Goal: Information Seeking & Learning: Find specific fact

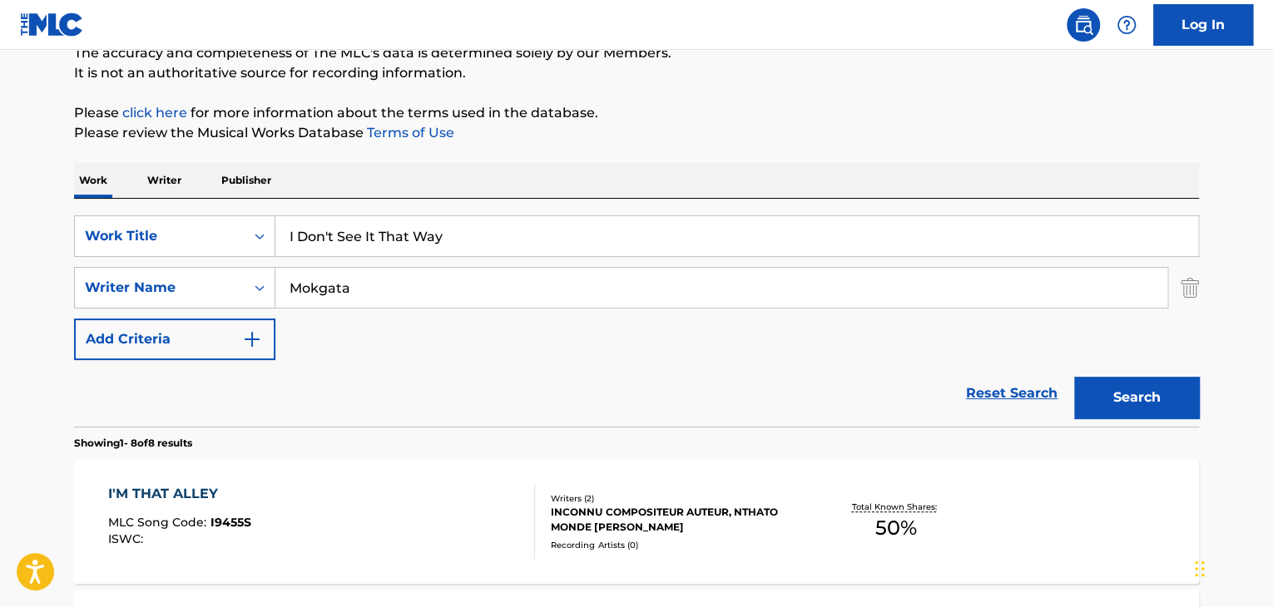
scroll to position [155, 0]
click at [448, 237] on input "I Don't See It That Way" at bounding box center [736, 236] width 923 height 40
click at [446, 237] on input "I Don't See It That Way" at bounding box center [736, 236] width 923 height 40
click at [446, 236] on input "I Don't See It That Way" at bounding box center [736, 236] width 923 height 40
click at [446, 235] on input "I Don't See It That Way" at bounding box center [736, 236] width 923 height 40
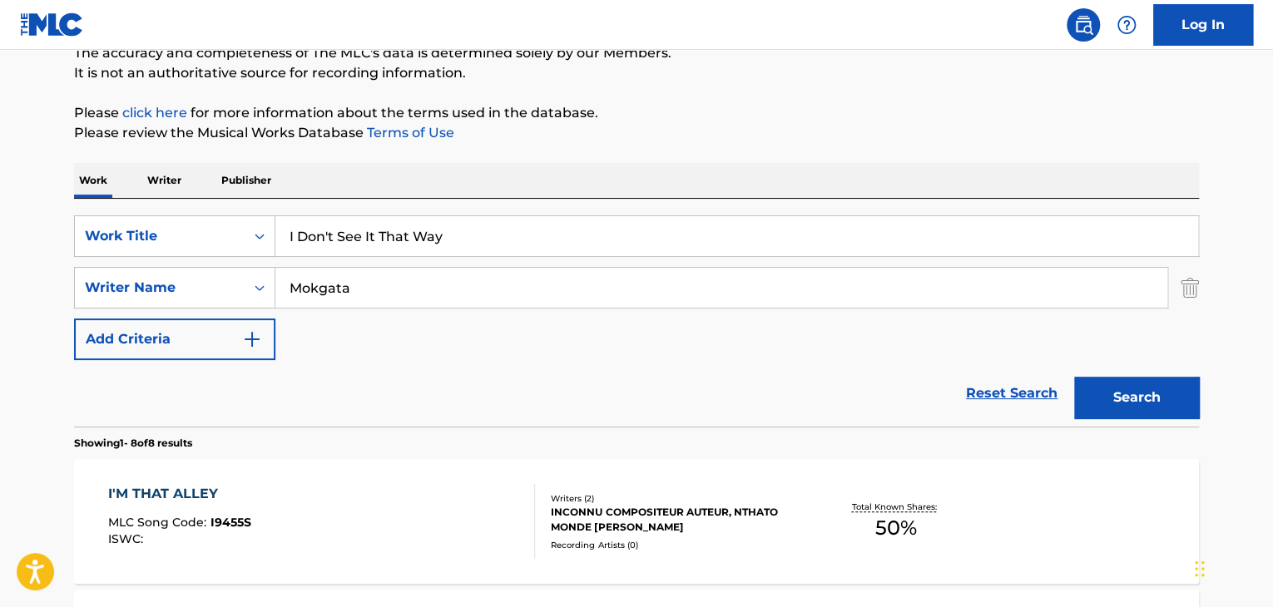
click at [446, 235] on input "I Don't See It That Way" at bounding box center [736, 236] width 923 height 40
type input "Feel"
type input "[PERSON_NAME]"
click at [1074, 377] on button "Search" at bounding box center [1136, 398] width 125 height 42
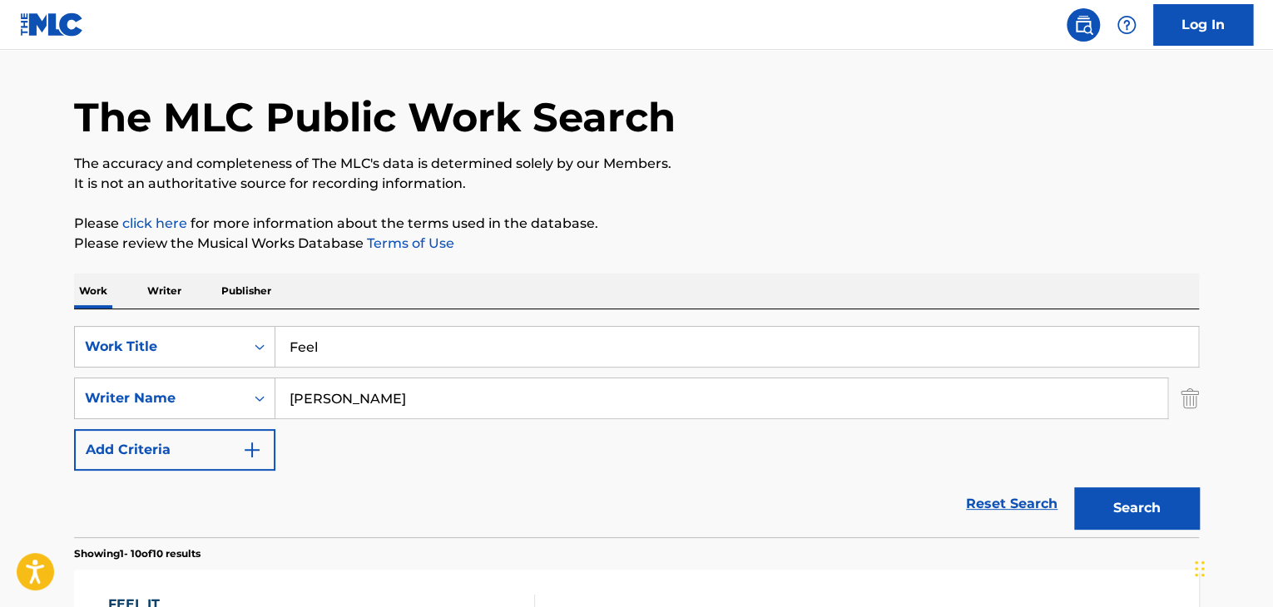
scroll to position [43, 0]
click at [343, 340] on input "Feel" at bounding box center [736, 348] width 923 height 40
type input "All Night"
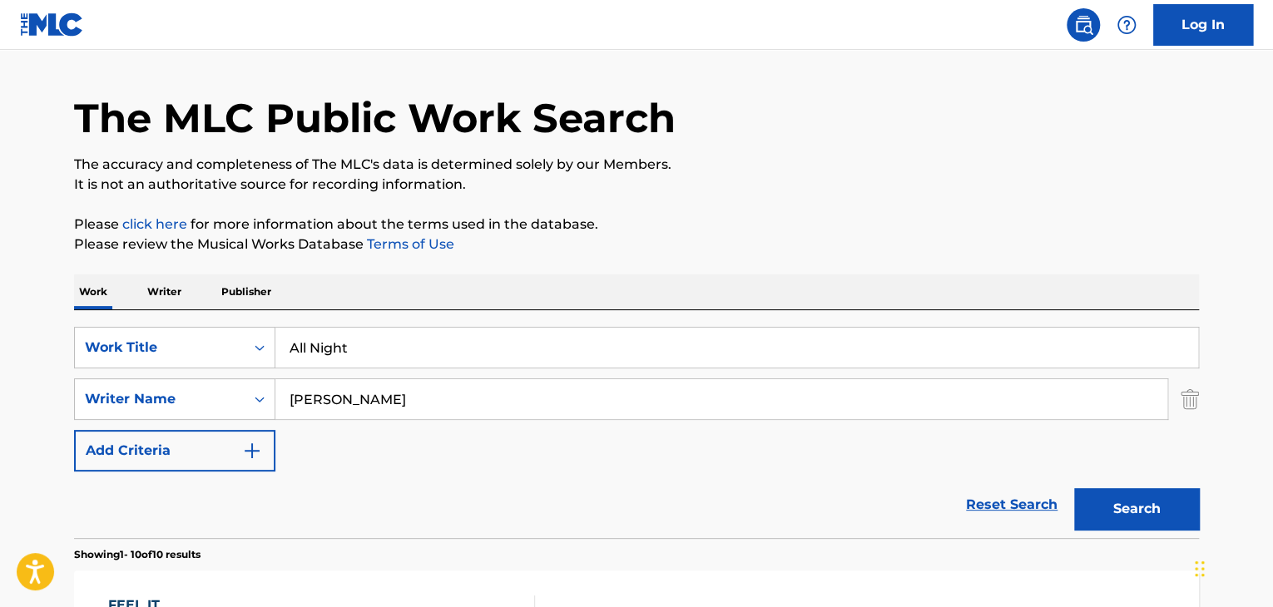
paste input "Rhania [PERSON_NAME]"
type input "[GEOGRAPHIC_DATA]"
click at [1074, 488] on button "Search" at bounding box center [1136, 509] width 125 height 42
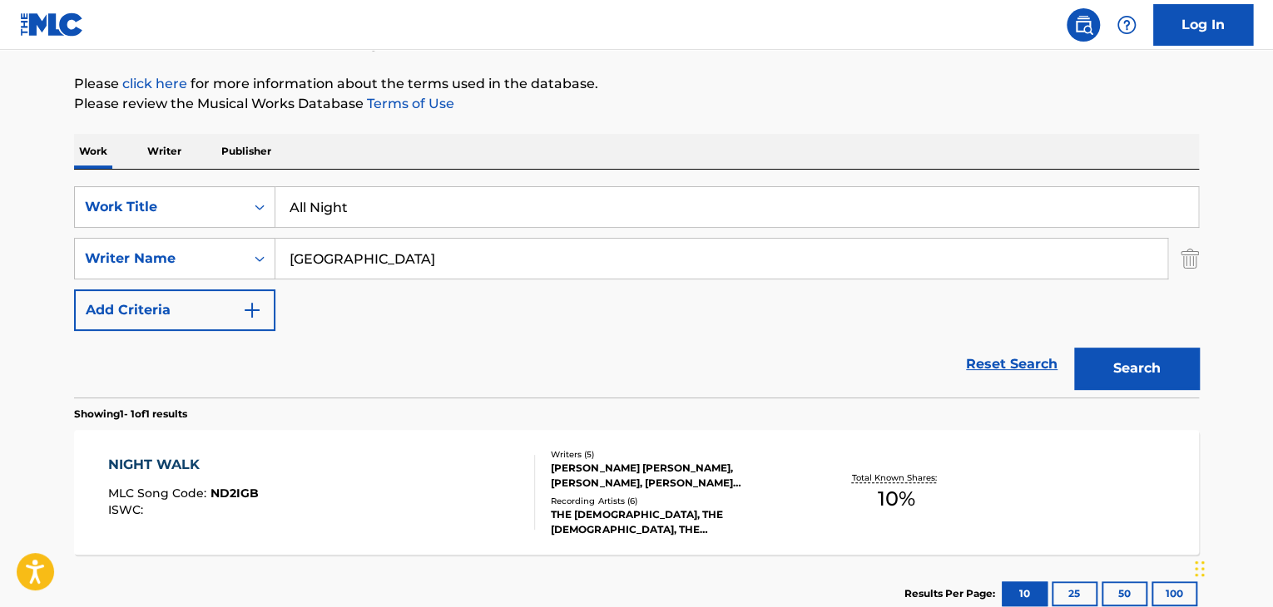
scroll to position [298, 0]
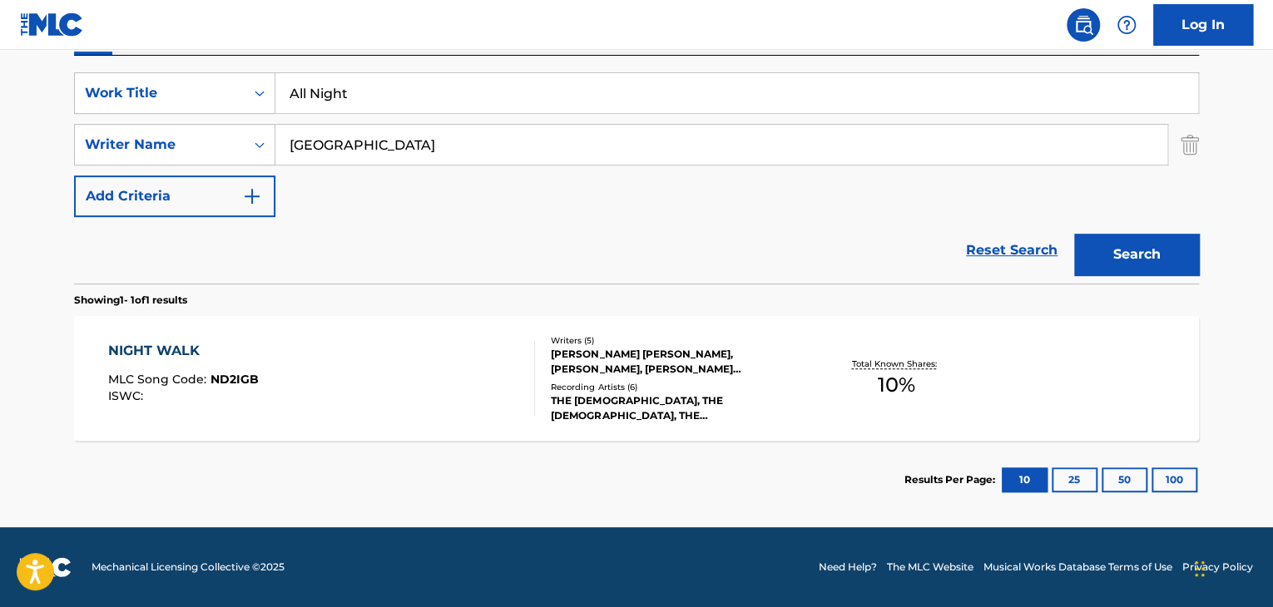
click at [499, 97] on input "All Night" at bounding box center [736, 93] width 923 height 40
paste input "[DEMOGRAPHIC_DATA]"
click at [499, 97] on input "All [DEMOGRAPHIC_DATA]" at bounding box center [736, 93] width 923 height 40
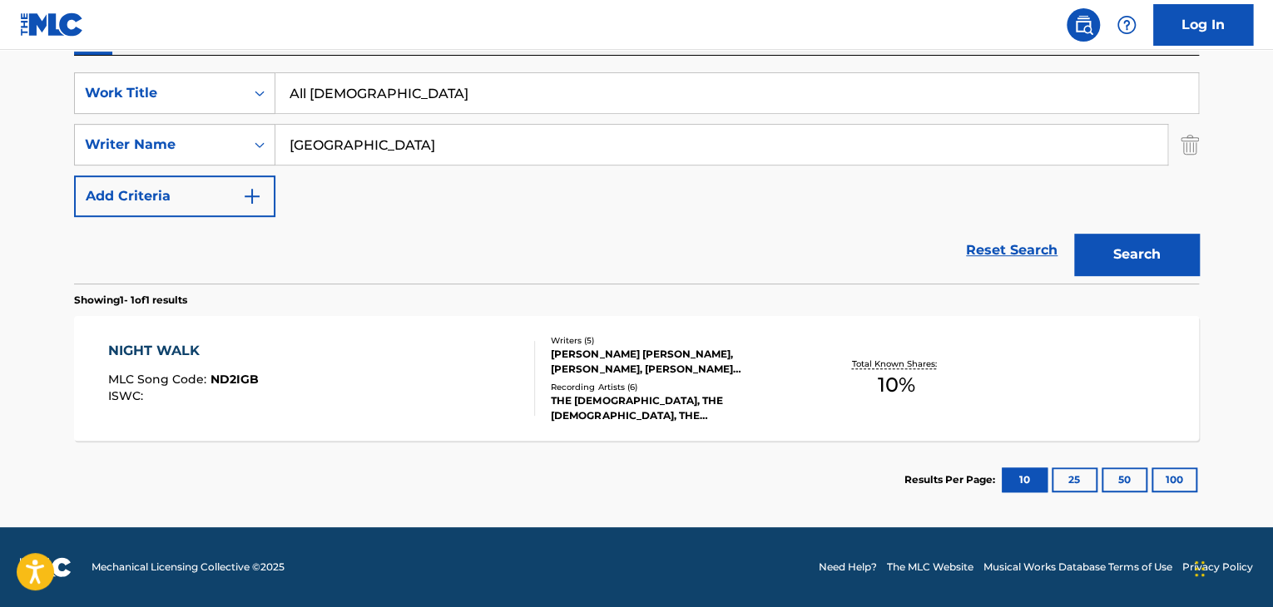
paste input "Search Form"
type input "[DEMOGRAPHIC_DATA]"
click at [456, 151] on input "[GEOGRAPHIC_DATA]" at bounding box center [721, 145] width 892 height 40
paste input "Muell"
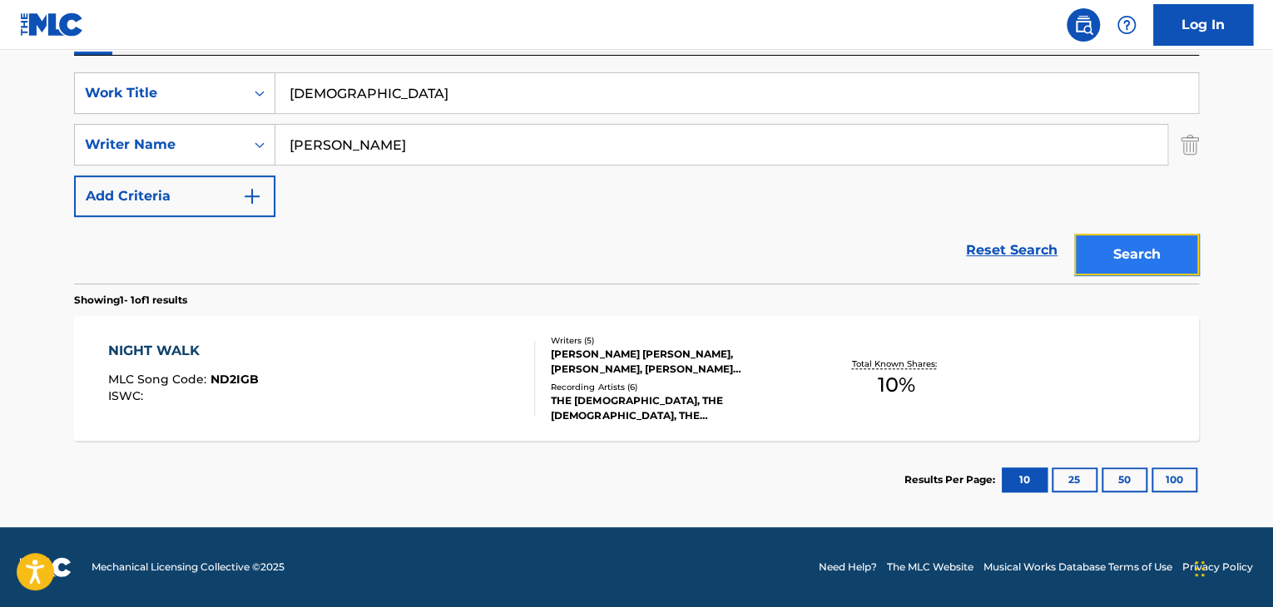
click at [1172, 254] on button "Search" at bounding box center [1136, 255] width 125 height 42
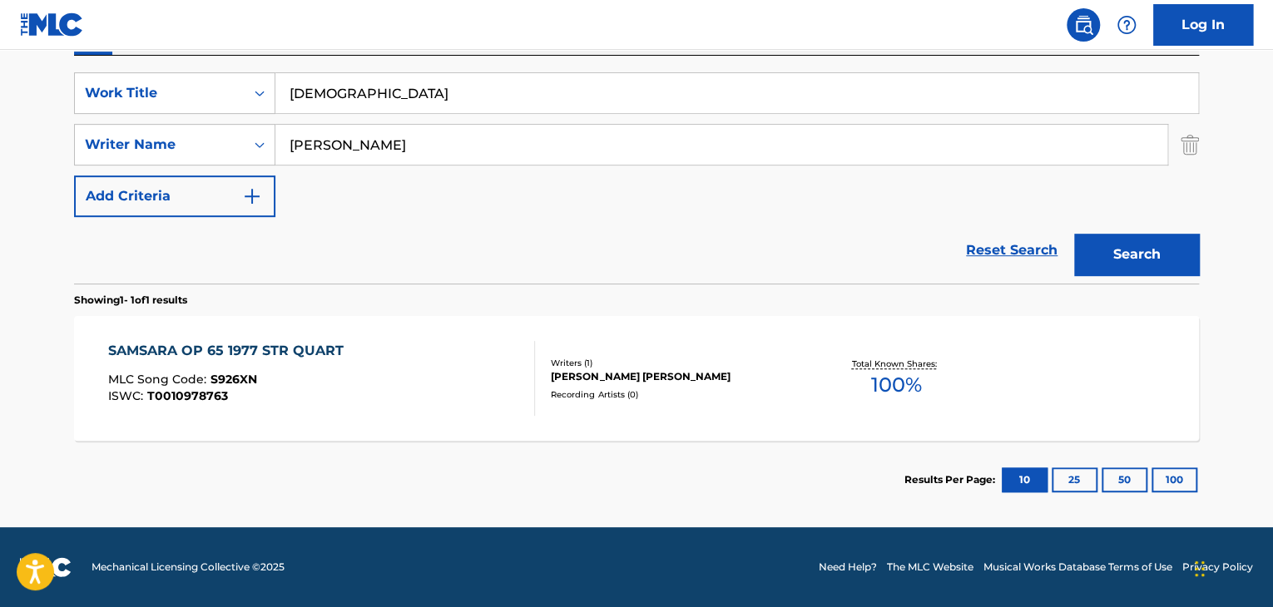
click at [549, 154] on input "[PERSON_NAME]" at bounding box center [721, 145] width 892 height 40
paste input "[PERSON_NAME]"
drag, startPoint x: 353, startPoint y: 147, endPoint x: 290, endPoint y: 164, distance: 65.4
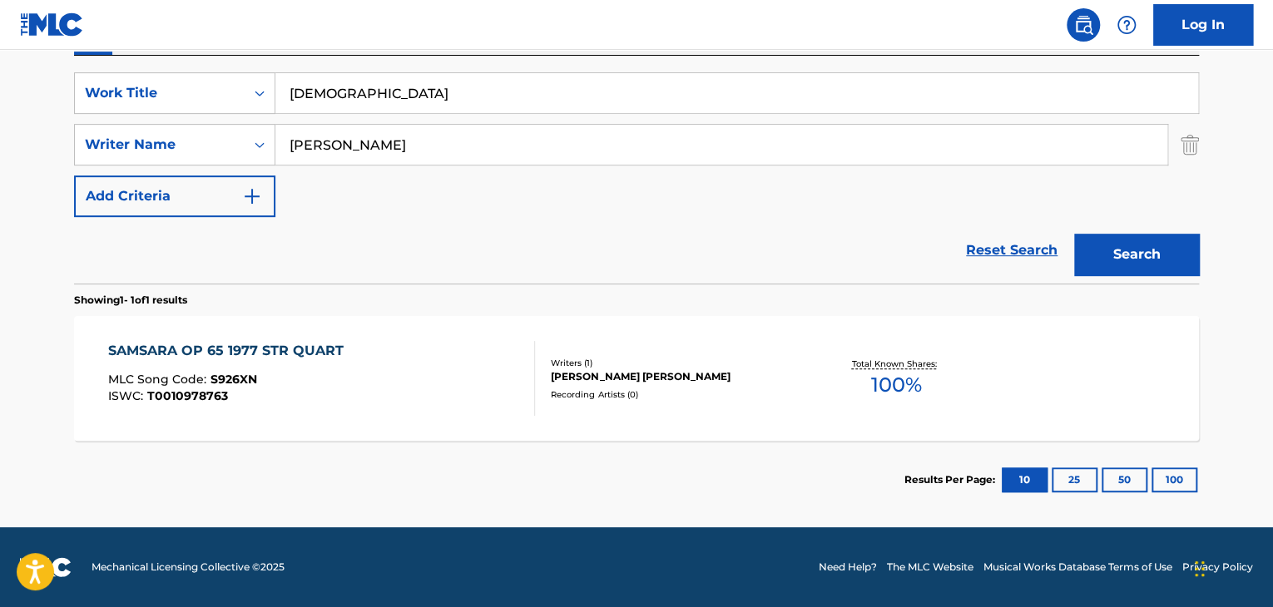
click at [276, 172] on div "SearchWithCriteria37528b48-6d23-4f5b-b9aa-d62ee6fb7ca9 Work Title SAMSARA Searc…" at bounding box center [636, 144] width 1125 height 145
type input "[PERSON_NAME]"
click at [1074, 234] on button "Search" at bounding box center [1136, 255] width 125 height 42
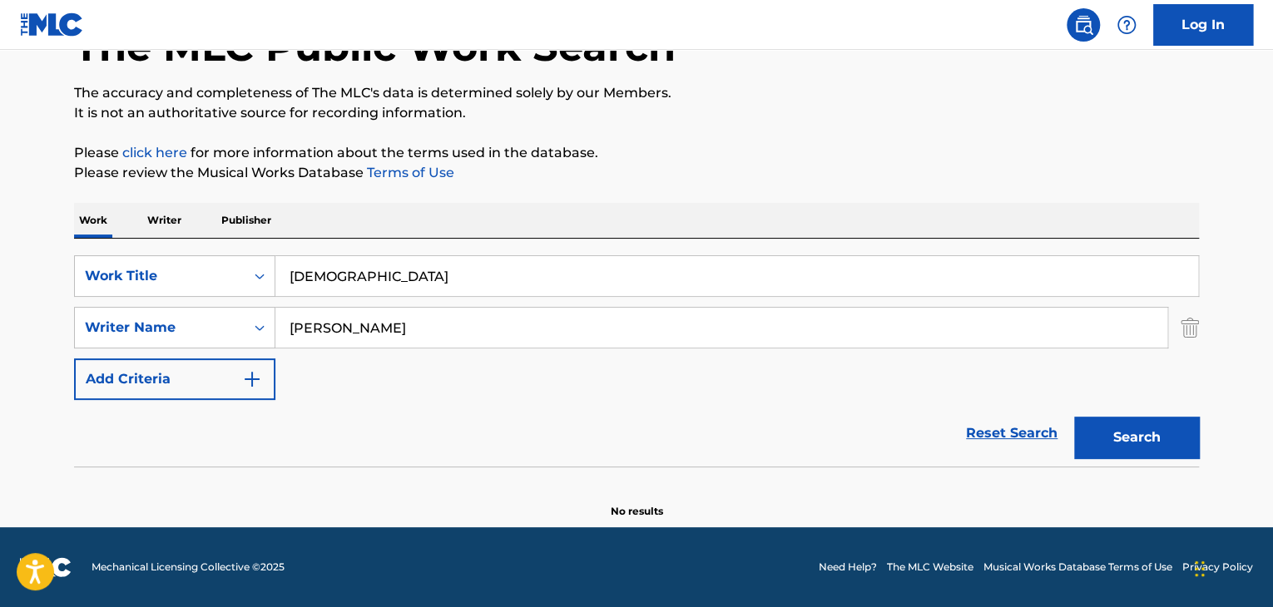
scroll to position [115, 0]
click at [380, 270] on input "[DEMOGRAPHIC_DATA]" at bounding box center [736, 276] width 923 height 40
type input "Starseed"
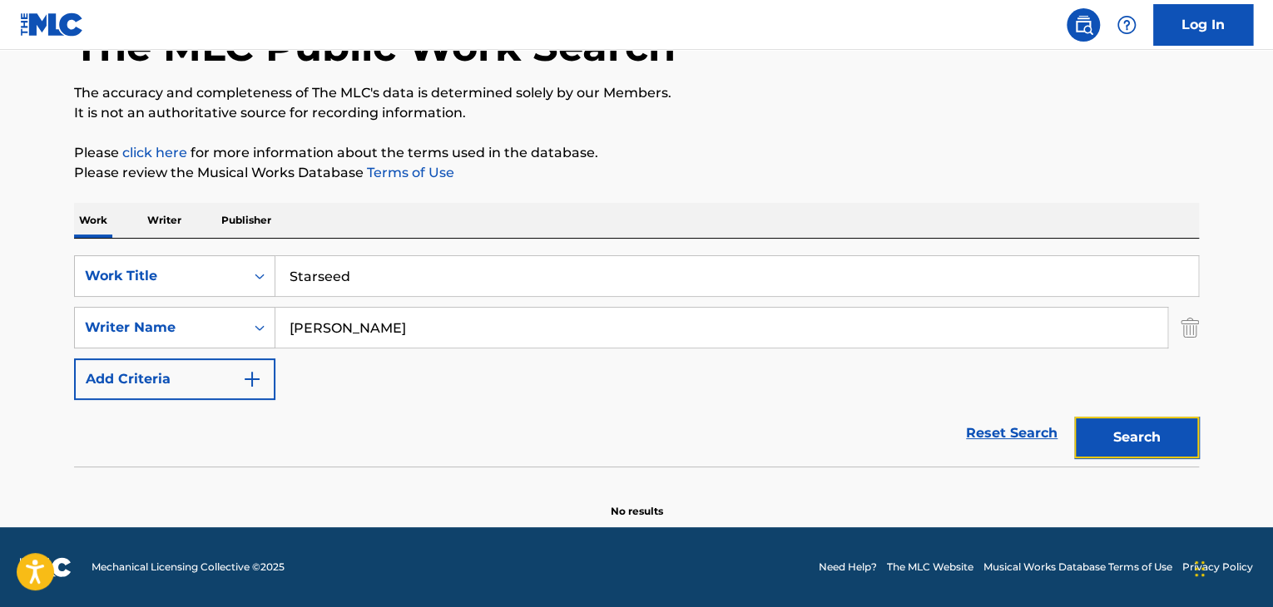
click at [1143, 445] on button "Search" at bounding box center [1136, 438] width 125 height 42
